Goal: Information Seeking & Learning: Learn about a topic

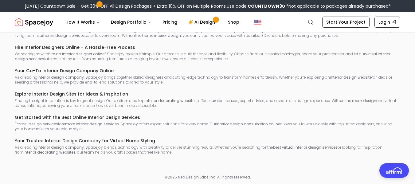
scroll to position [4146, 0]
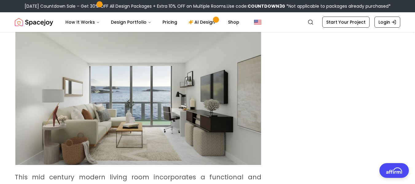
scroll to position [764, 0]
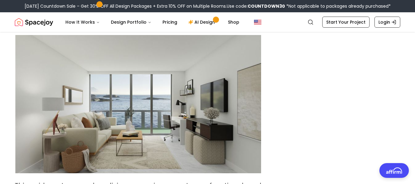
click at [99, 121] on img at bounding box center [137, 104] width 245 height 138
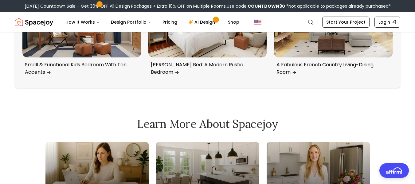
scroll to position [3176, 0]
